Goal: Transaction & Acquisition: Subscribe to service/newsletter

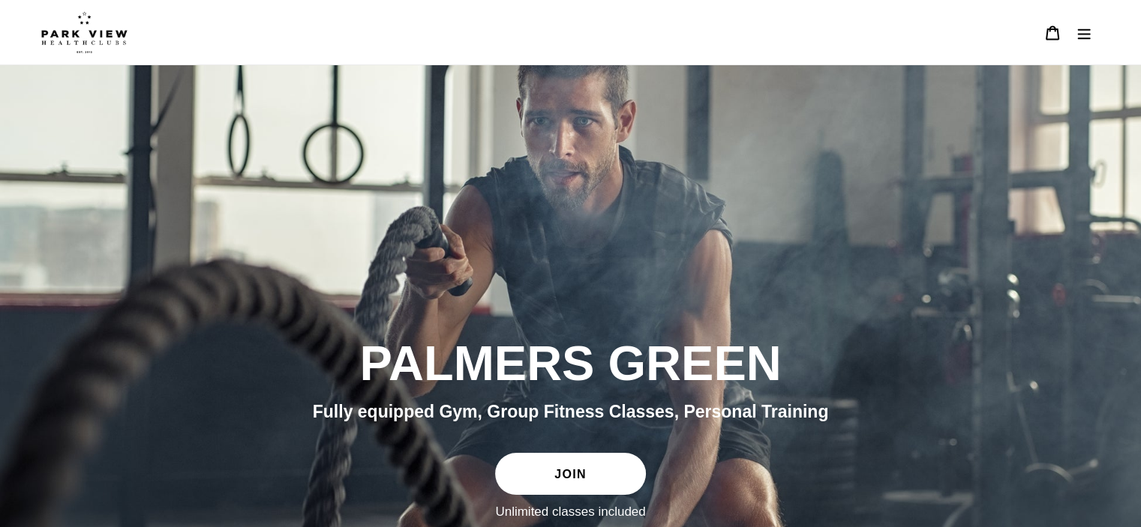
click at [549, 464] on link "JOIN" at bounding box center [570, 474] width 150 height 42
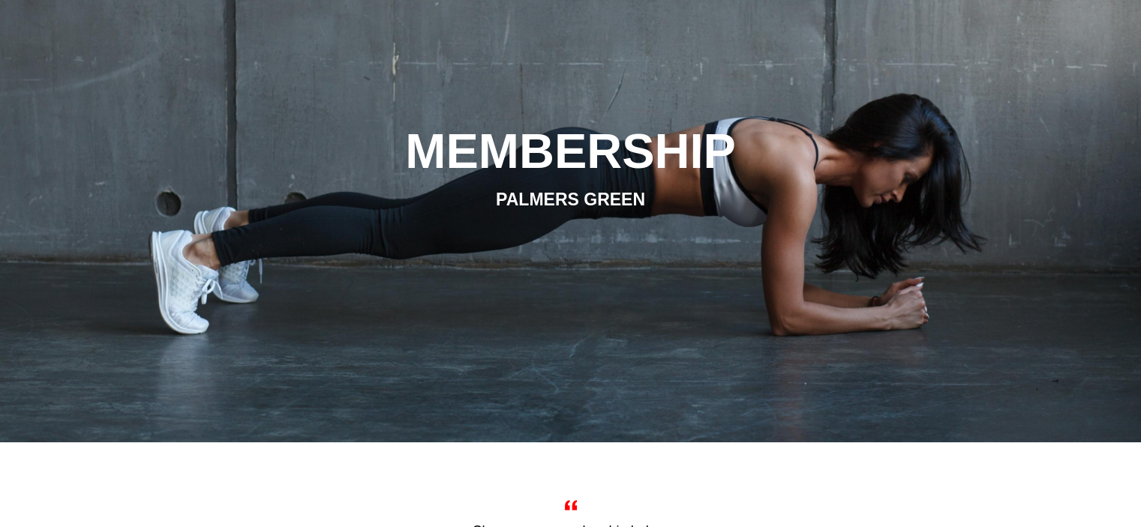
scroll to position [150, 0]
